Goal: Information Seeking & Learning: Learn about a topic

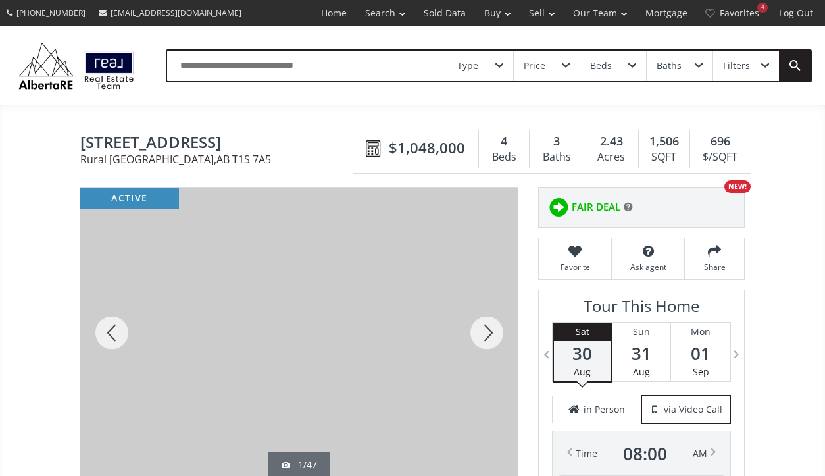
click at [486, 344] on div at bounding box center [486, 332] width 63 height 290
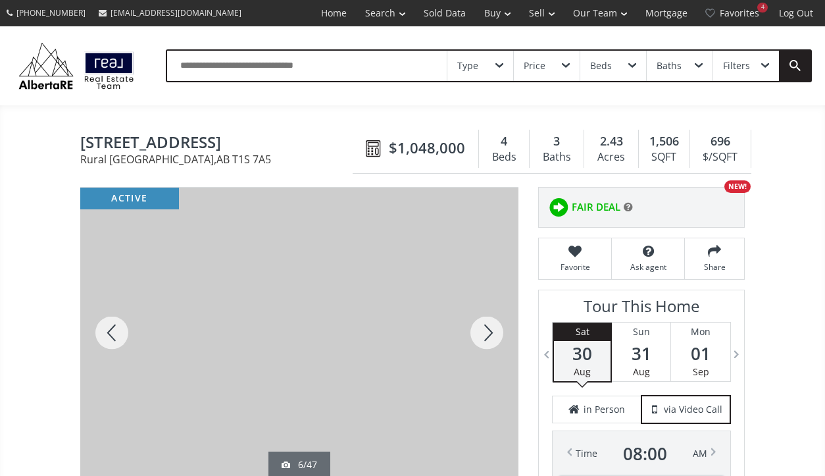
click at [486, 344] on div at bounding box center [486, 332] width 63 height 290
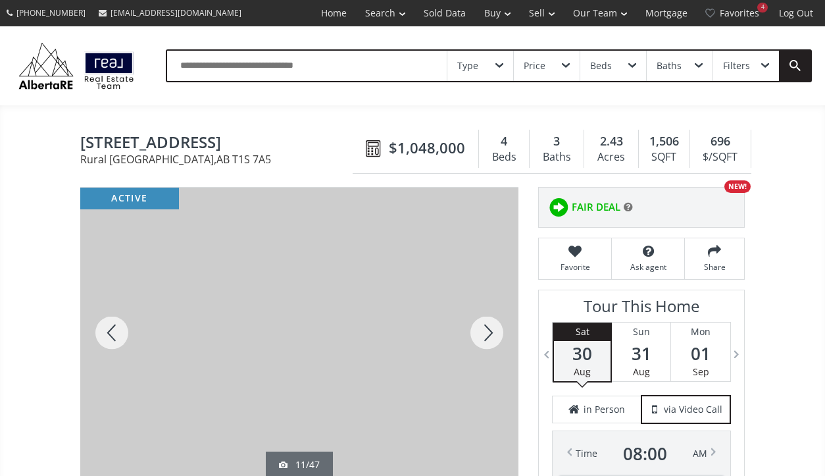
click at [486, 344] on div at bounding box center [486, 332] width 63 height 290
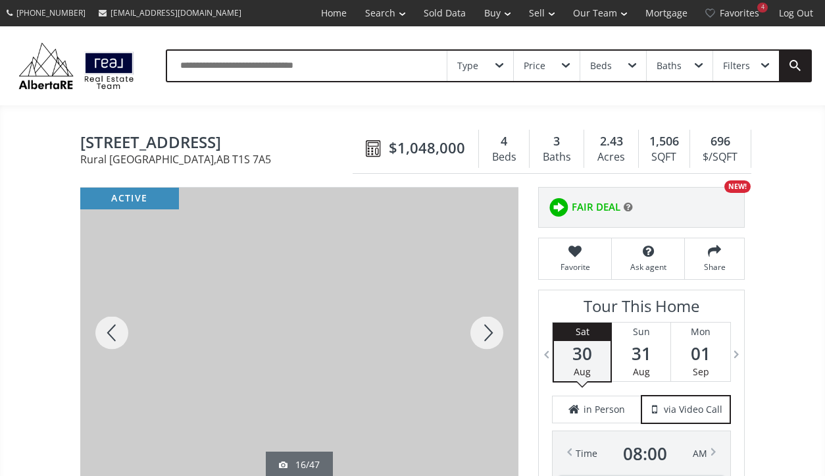
click at [486, 344] on div at bounding box center [486, 332] width 63 height 290
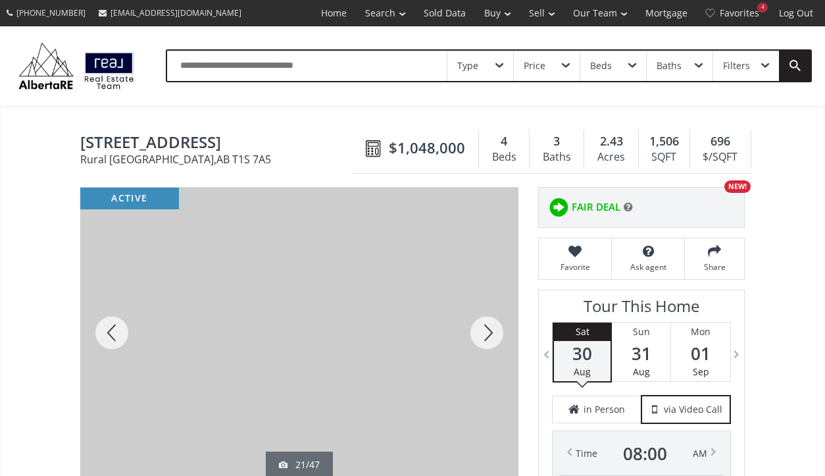
click at [486, 344] on div at bounding box center [486, 332] width 63 height 290
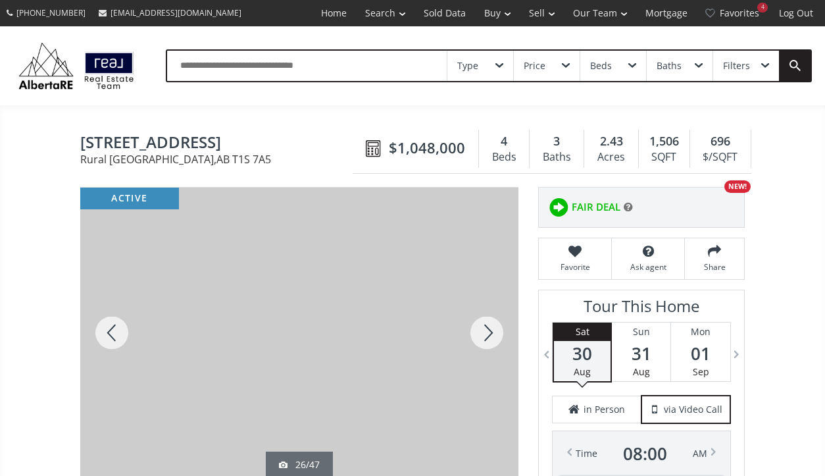
click at [486, 344] on div at bounding box center [486, 332] width 63 height 290
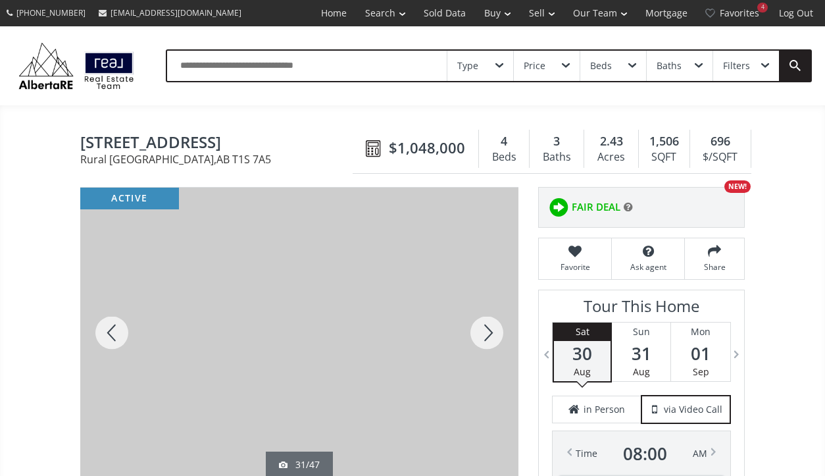
click at [486, 344] on div at bounding box center [486, 332] width 63 height 290
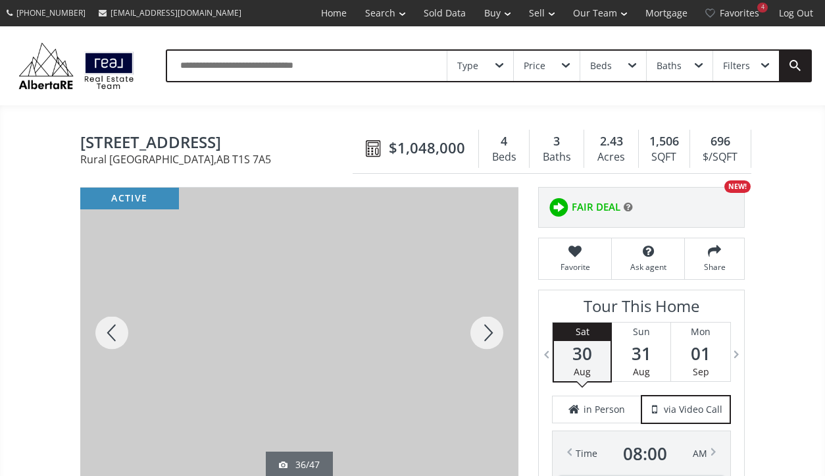
click at [486, 344] on div at bounding box center [486, 332] width 63 height 290
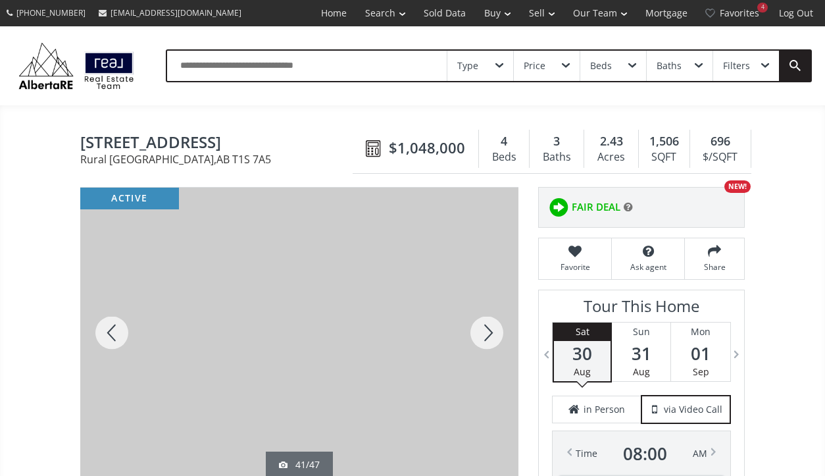
click at [486, 344] on div at bounding box center [486, 332] width 63 height 290
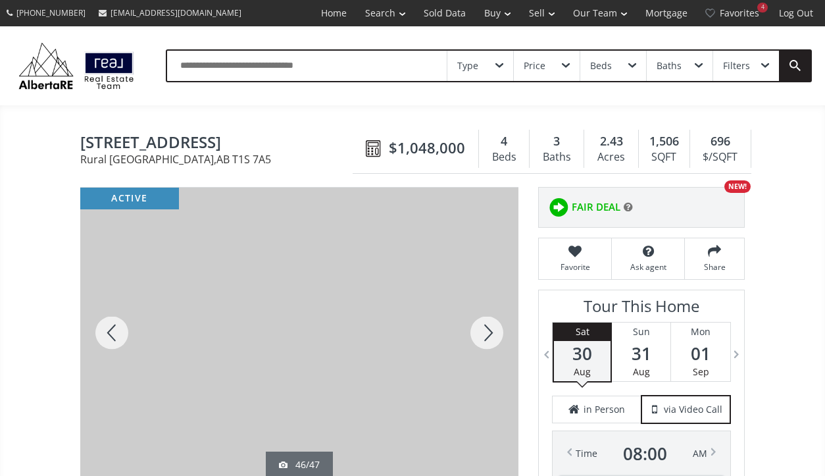
click at [486, 344] on div at bounding box center [486, 332] width 63 height 290
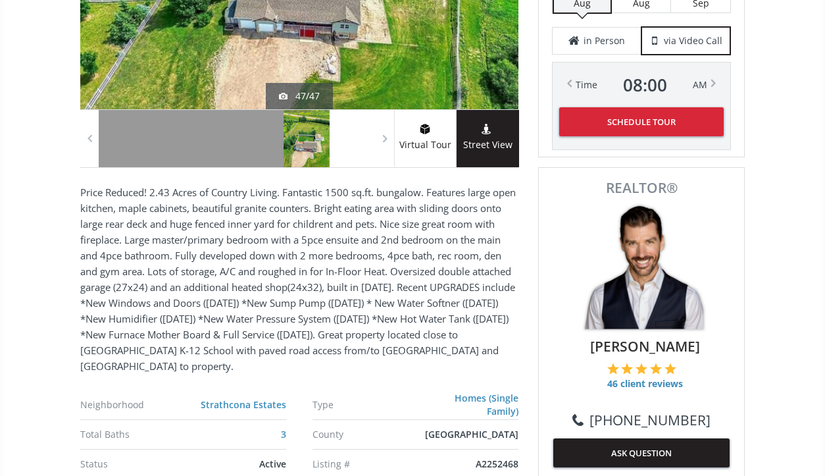
scroll to position [395, 0]
